Goal: Use online tool/utility: Utilize a website feature to perform a specific function

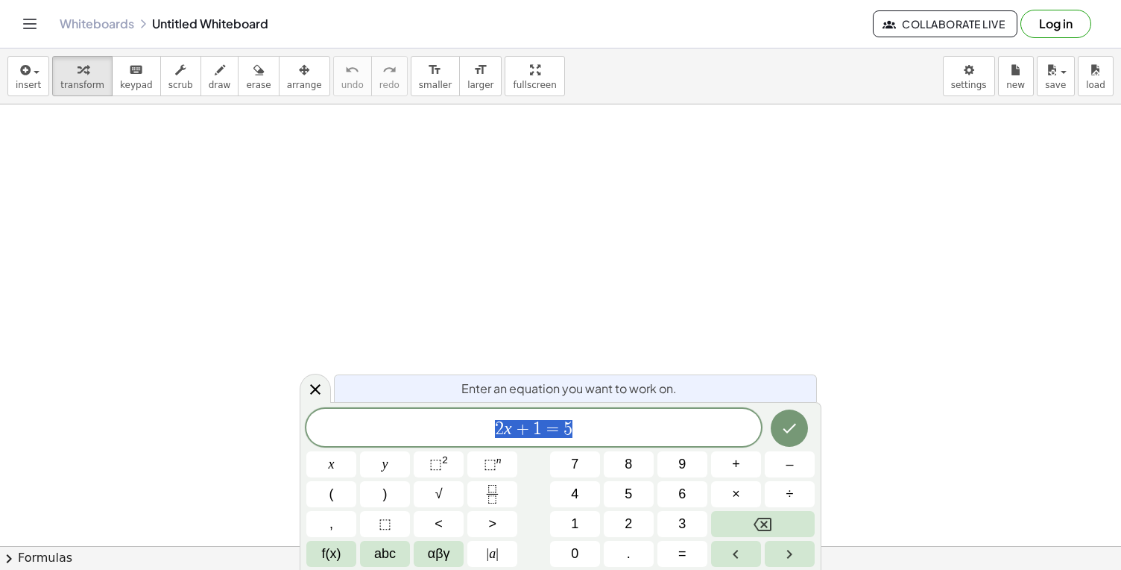
scroll to position [142, 0]
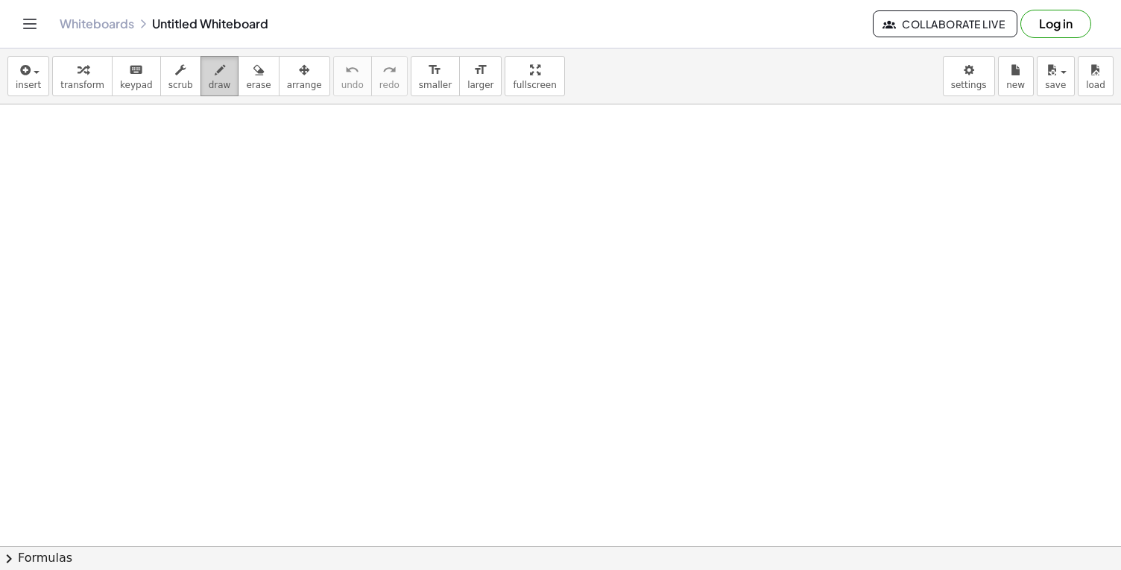
click at [212, 83] on span "draw" at bounding box center [220, 85] width 22 height 10
drag, startPoint x: 210, startPoint y: 218, endPoint x: 212, endPoint y: 263, distance: 45.5
click at [212, 263] on div at bounding box center [560, 452] width 1121 height 980
drag, startPoint x: 240, startPoint y: 242, endPoint x: 265, endPoint y: 262, distance: 32.4
click at [265, 262] on div at bounding box center [560, 452] width 1121 height 980
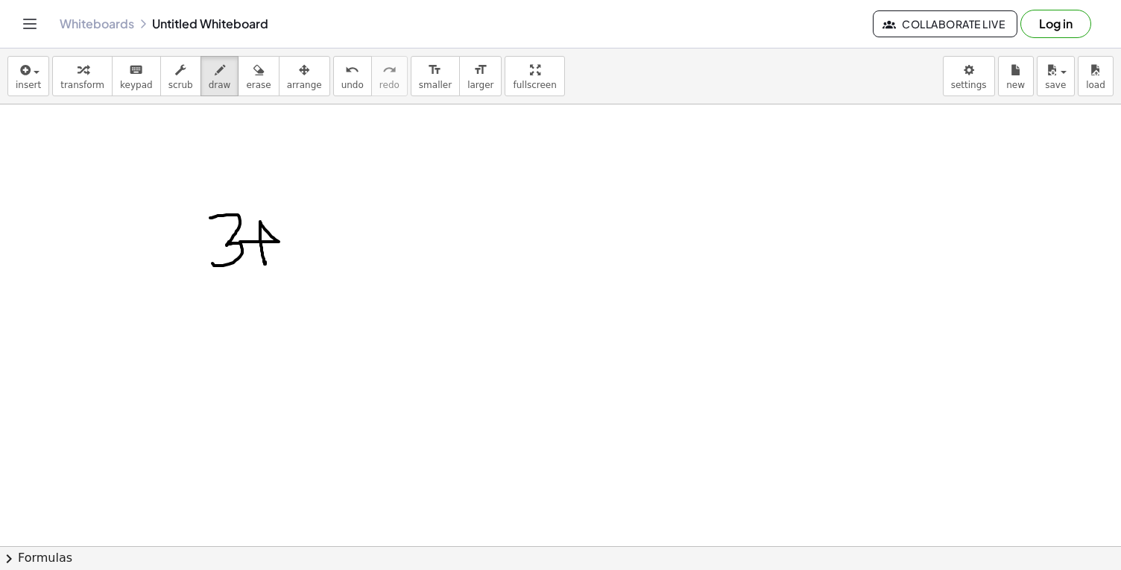
click at [287, 189] on div at bounding box center [560, 452] width 1121 height 980
click at [253, 85] on span "erase" at bounding box center [258, 85] width 25 height 10
drag, startPoint x: 241, startPoint y: 213, endPoint x: 270, endPoint y: 250, distance: 47.3
click at [270, 250] on div at bounding box center [560, 452] width 1121 height 980
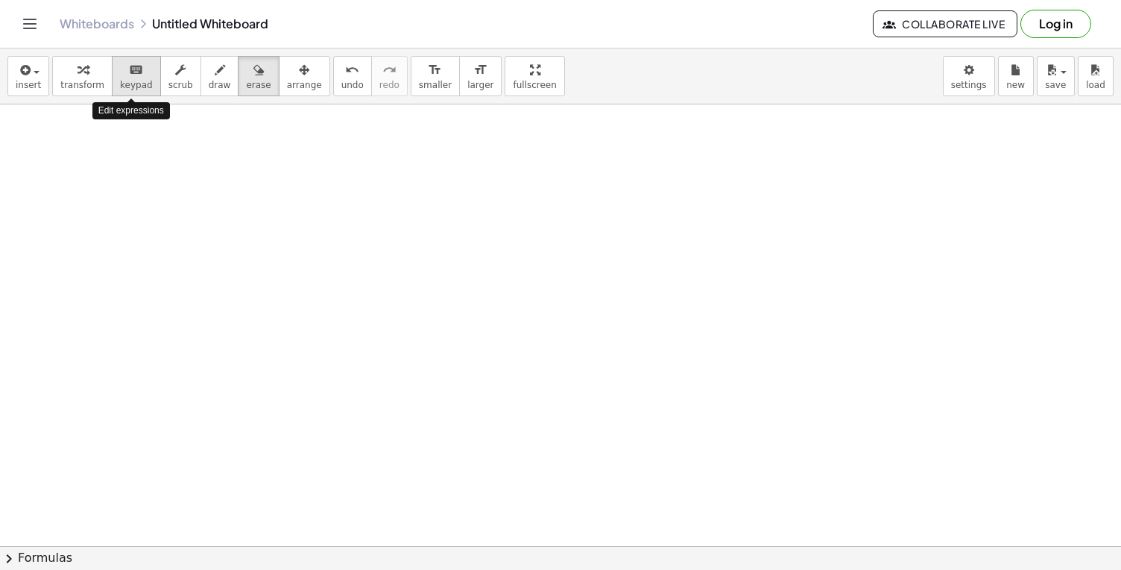
click at [133, 79] on button "keyboard keypad" at bounding box center [136, 76] width 49 height 40
click at [168, 75] on div "button" at bounding box center [180, 69] width 25 height 18
drag, startPoint x: 201, startPoint y: 153, endPoint x: 238, endPoint y: 201, distance: 61.1
click at [238, 201] on div at bounding box center [560, 452] width 1121 height 980
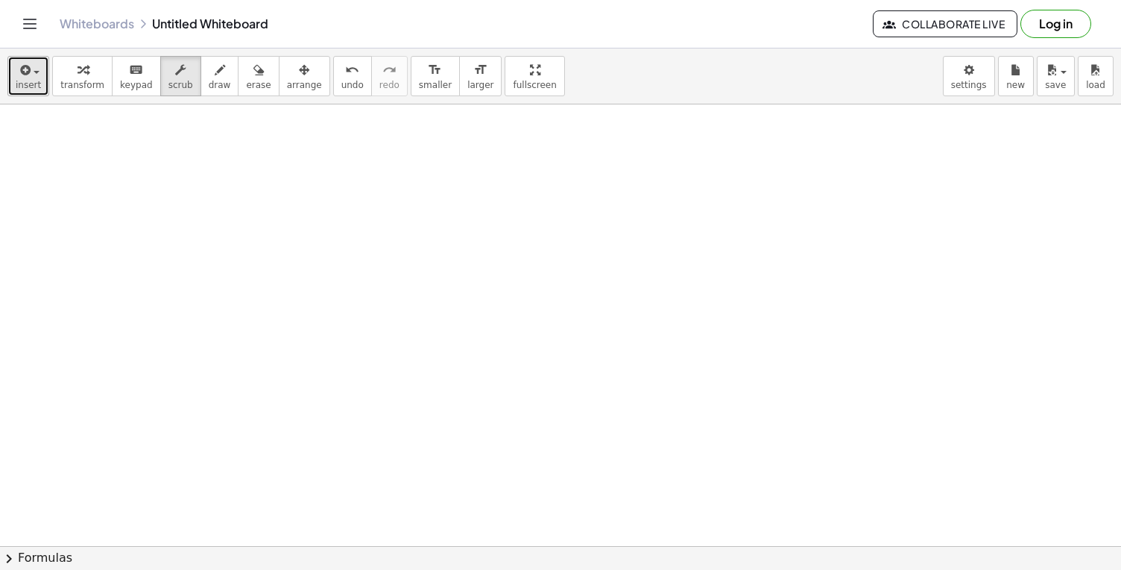
click at [31, 74] on span "button" at bounding box center [32, 71] width 3 height 10
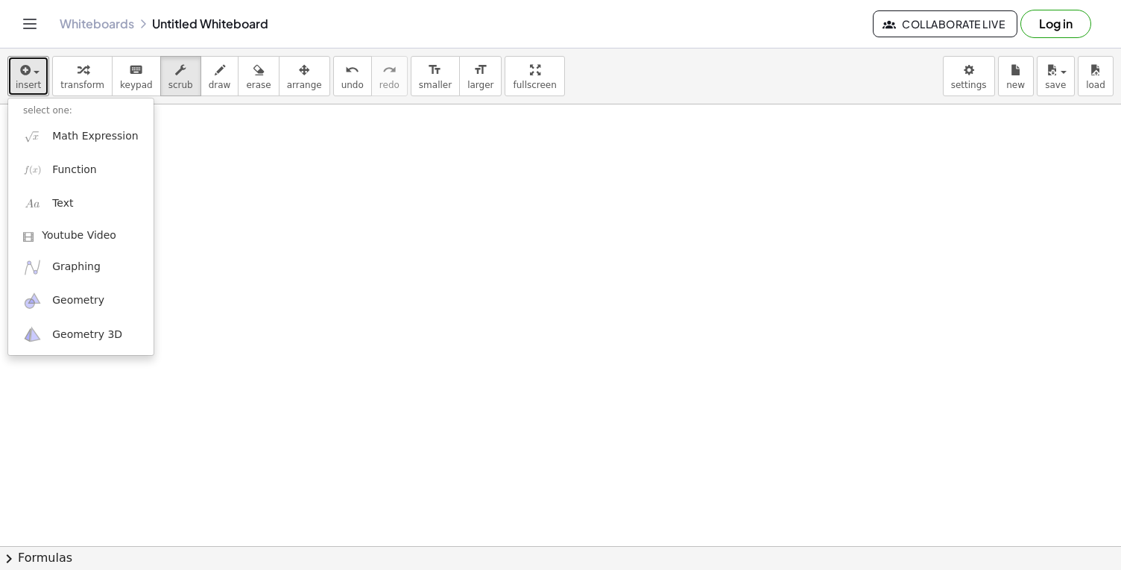
click at [242, 171] on div at bounding box center [560, 452] width 1121 height 980
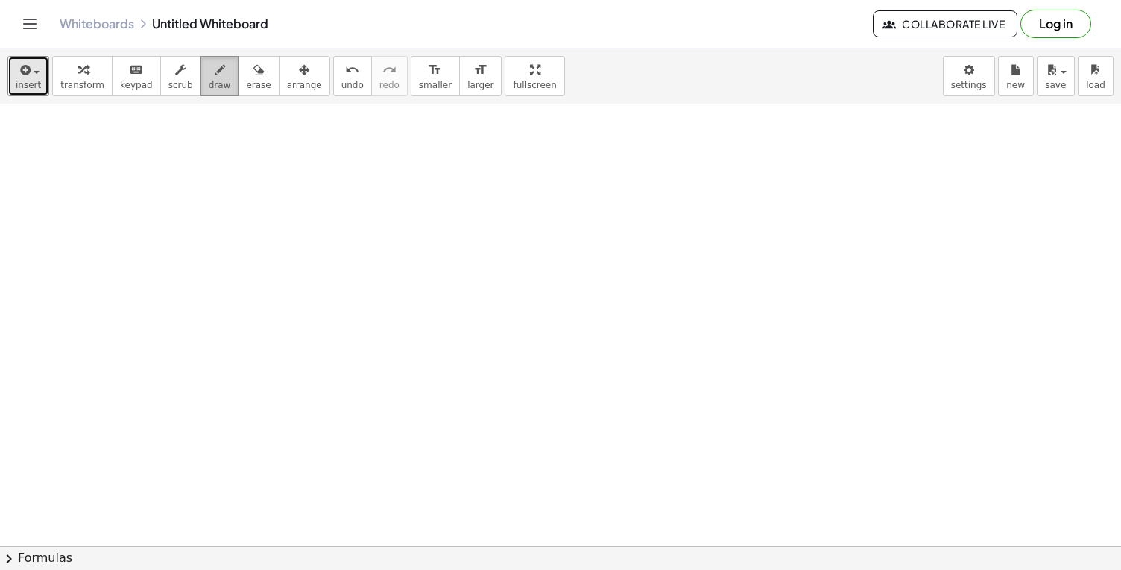
click at [215, 71] on icon "button" at bounding box center [220, 70] width 10 height 18
drag, startPoint x: 199, startPoint y: 149, endPoint x: 215, endPoint y: 201, distance: 54.7
click at [215, 201] on div at bounding box center [560, 452] width 1121 height 980
drag, startPoint x: 183, startPoint y: 179, endPoint x: 234, endPoint y: 179, distance: 50.7
click at [234, 179] on div at bounding box center [560, 452] width 1121 height 980
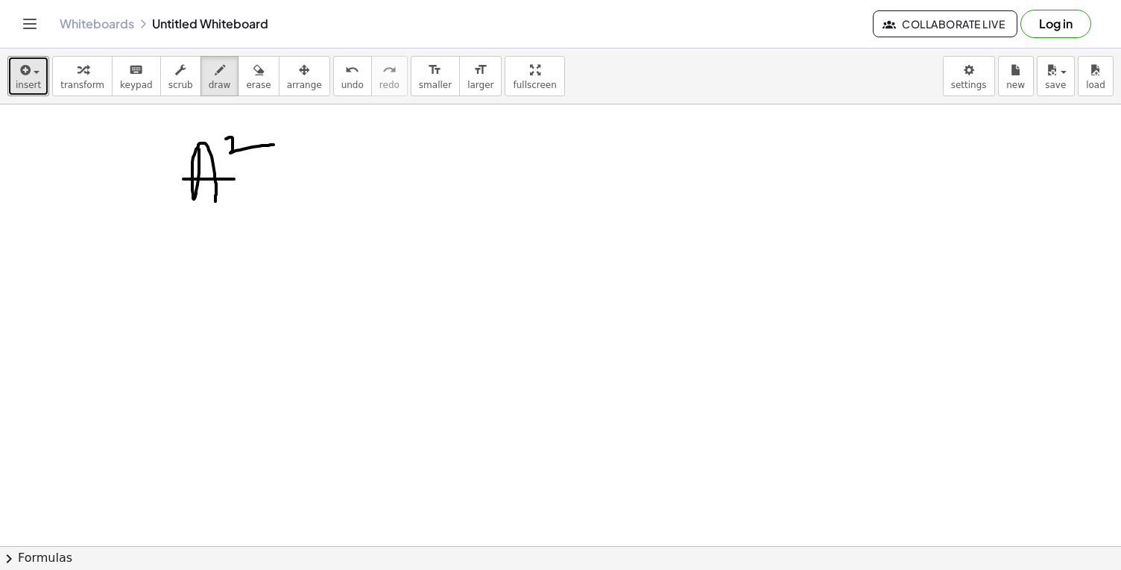
drag, startPoint x: 226, startPoint y: 139, endPoint x: 276, endPoint y: 145, distance: 50.3
click at [276, 145] on div at bounding box center [560, 452] width 1121 height 980
drag, startPoint x: 275, startPoint y: 189, endPoint x: 332, endPoint y: 189, distance: 57.4
click at [332, 189] on div at bounding box center [560, 452] width 1121 height 980
drag, startPoint x: 309, startPoint y: 159, endPoint x: 309, endPoint y: 223, distance: 64.1
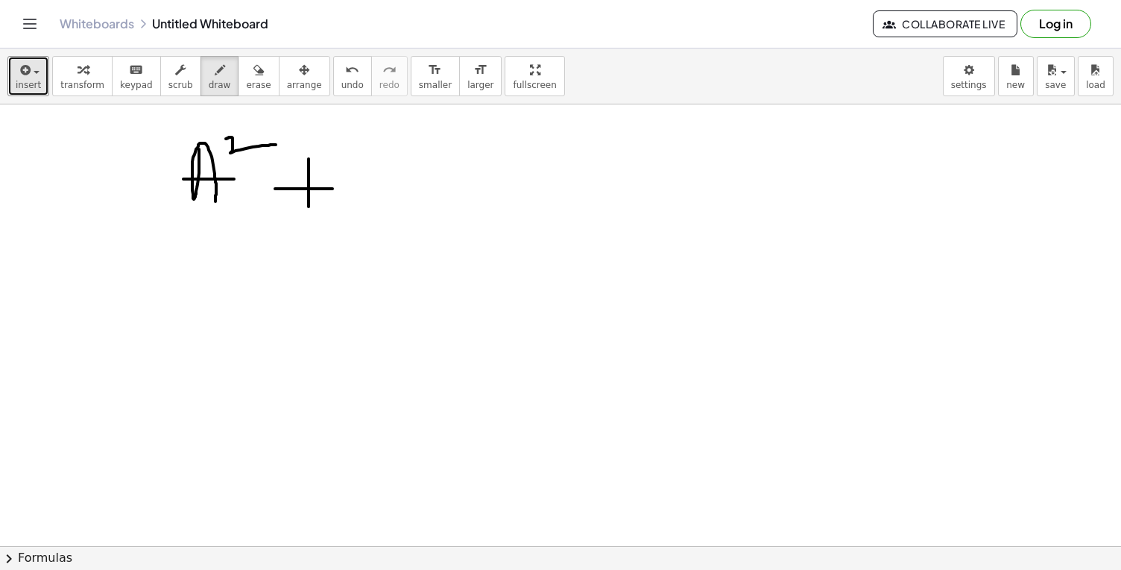
click at [309, 222] on div at bounding box center [560, 452] width 1121 height 980
drag, startPoint x: 356, startPoint y: 186, endPoint x: 354, endPoint y: 212, distance: 25.4
click at [354, 212] on div at bounding box center [560, 452] width 1121 height 980
drag, startPoint x: 400, startPoint y: 129, endPoint x: 435, endPoint y: 147, distance: 38.7
click at [435, 147] on div at bounding box center [560, 452] width 1121 height 980
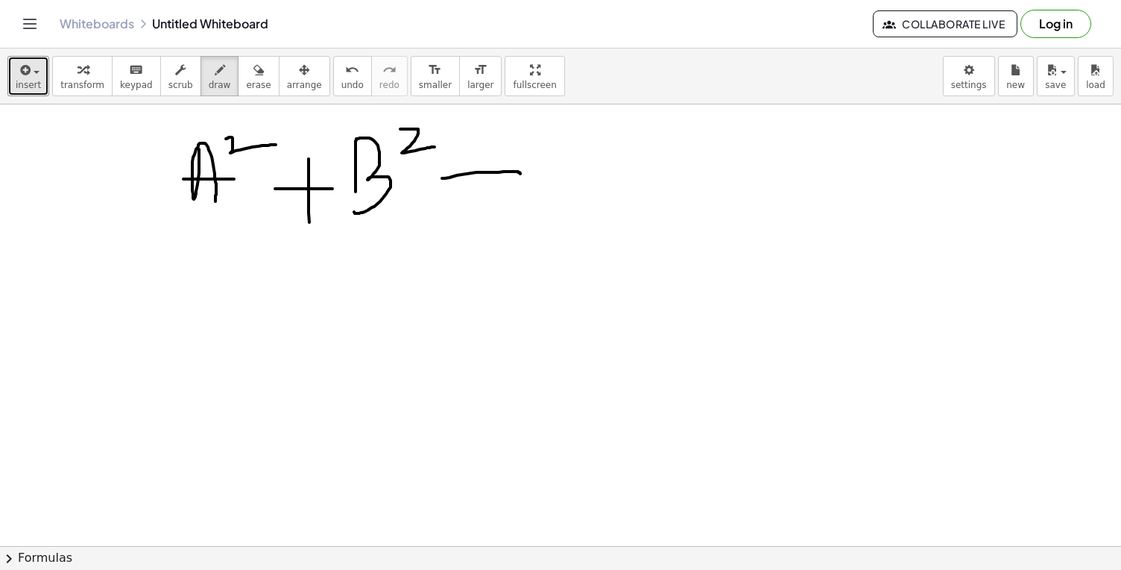
drag, startPoint x: 442, startPoint y: 178, endPoint x: 520, endPoint y: 174, distance: 78.4
click at [520, 174] on div at bounding box center [560, 452] width 1121 height 980
drag, startPoint x: 448, startPoint y: 205, endPoint x: 543, endPoint y: 204, distance: 94.7
click at [543, 204] on div at bounding box center [560, 452] width 1121 height 980
drag, startPoint x: 587, startPoint y: 154, endPoint x: 631, endPoint y: 210, distance: 71.1
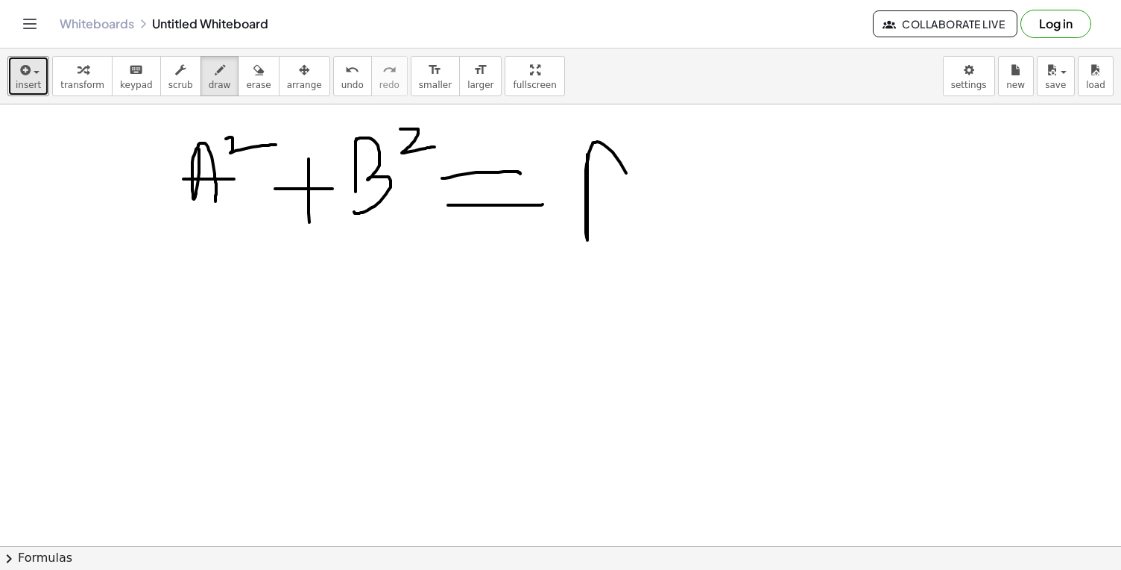
click at [631, 209] on div at bounding box center [560, 452] width 1121 height 980
drag, startPoint x: 596, startPoint y: 181, endPoint x: 631, endPoint y: 181, distance: 34.3
click at [631, 181] on div at bounding box center [560, 452] width 1121 height 980
drag, startPoint x: 680, startPoint y: 212, endPoint x: 688, endPoint y: 209, distance: 8.7
click at [688, 209] on div at bounding box center [560, 452] width 1121 height 980
